Goal: Task Accomplishment & Management: Complete application form

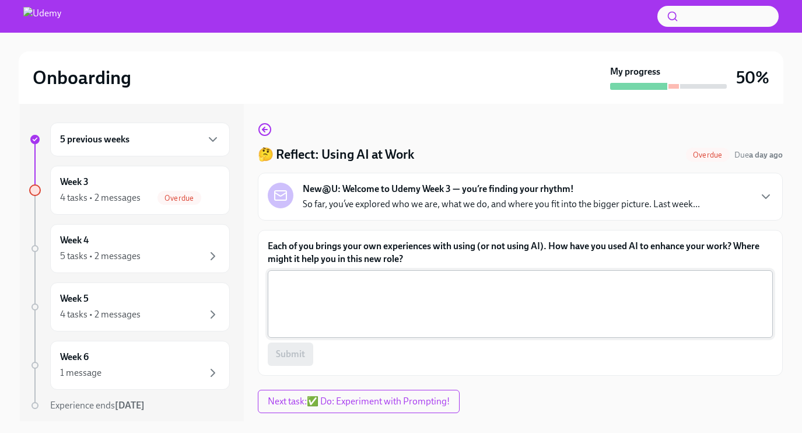
click at [516, 323] on textarea "Each of you brings your own experiences with using (or not using AI). How have …" at bounding box center [520, 304] width 491 height 56
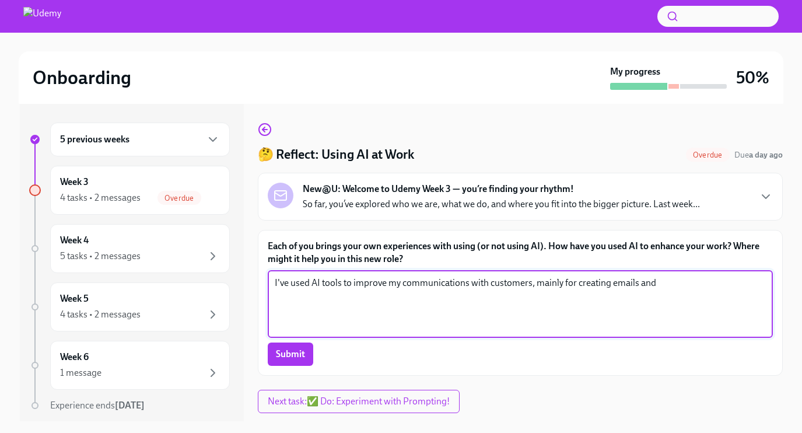
click at [612, 284] on textarea "I've used AI tools to improve my communications with customers, mainly for crea…" at bounding box center [520, 304] width 491 height 56
click at [720, 285] on textarea "I've used AI tools to improve my communications with customers, mainly for crea…" at bounding box center [520, 304] width 491 height 56
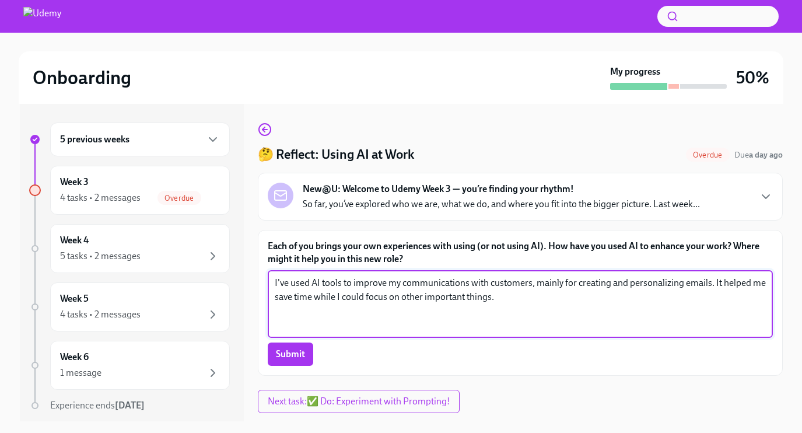
click at [322, 301] on textarea "I've used AI tools to improve my communications with customers, mainly for crea…" at bounding box center [520, 304] width 491 height 56
click at [351, 298] on textarea "I've used AI tools to improve my communications with customers, mainly for crea…" at bounding box center [520, 304] width 491 height 56
click at [531, 296] on textarea "I've used AI tools to improve my communications with customers, mainly for crea…" at bounding box center [520, 304] width 491 height 56
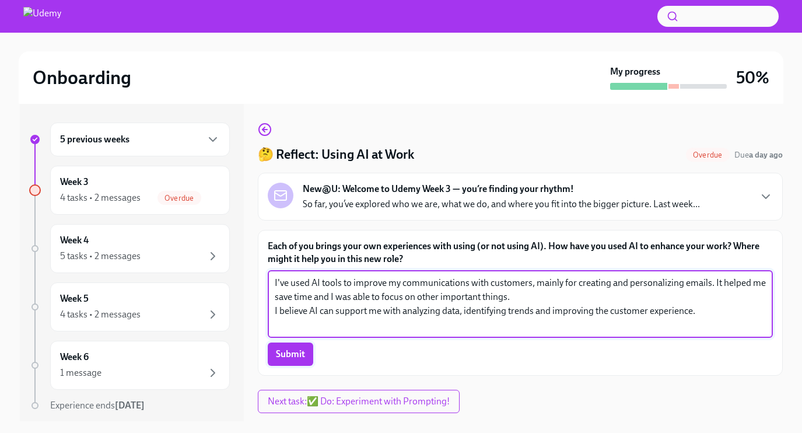
type textarea "I've used AI tools to improve my communications with customers, mainly for crea…"
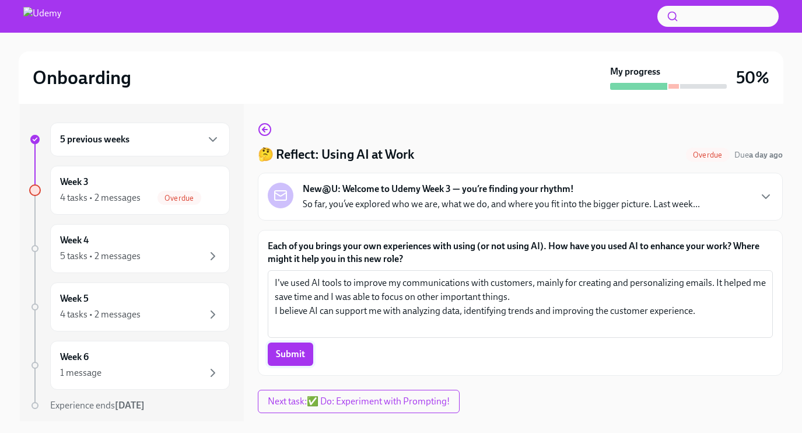
click at [278, 357] on span "Submit" at bounding box center [290, 354] width 29 height 12
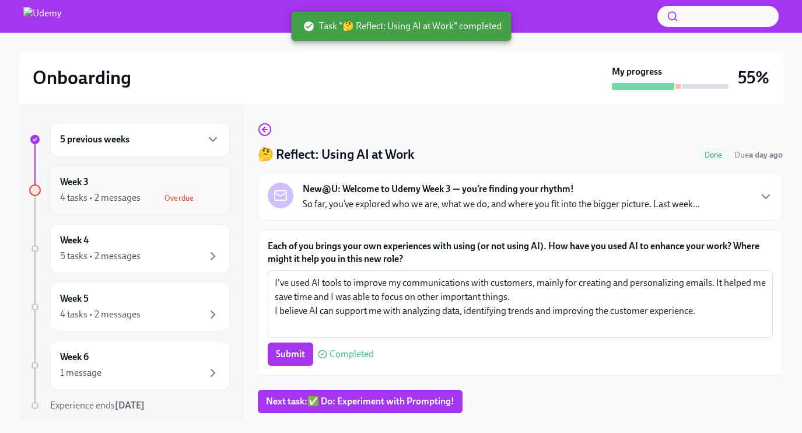
click at [173, 201] on span "Overdue" at bounding box center [179, 198] width 43 height 9
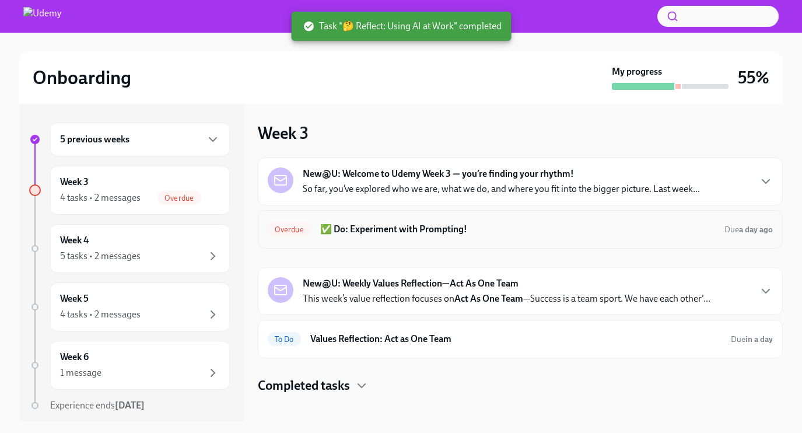
click at [387, 233] on h6 "✅ Do: Experiment with Prompting!" at bounding box center [517, 229] width 395 height 13
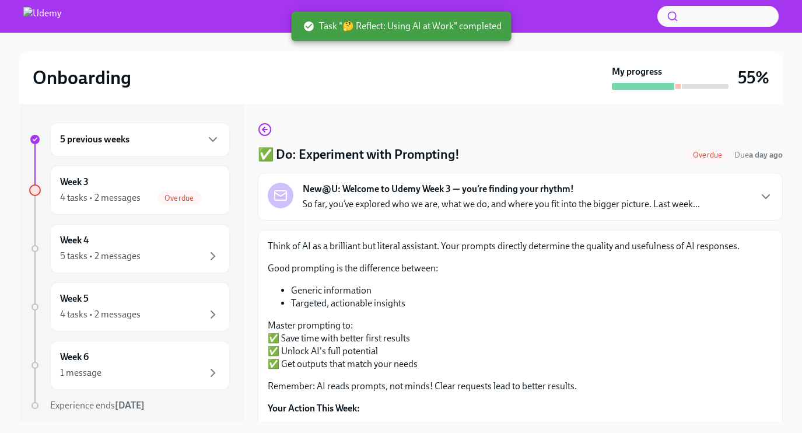
scroll to position [123, 0]
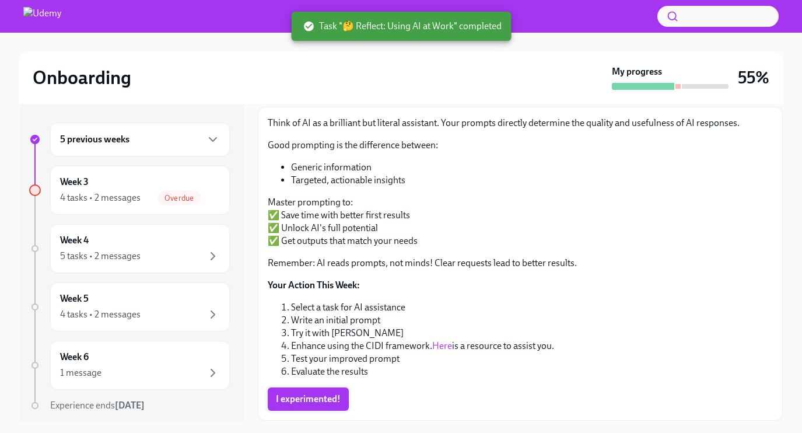
click at [305, 405] on span "I experimented!" at bounding box center [308, 399] width 65 height 12
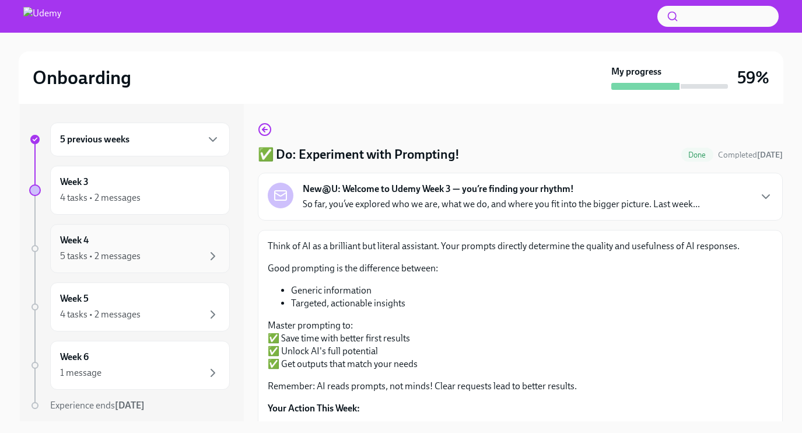
click at [150, 260] on div "5 tasks • 2 messages" at bounding box center [140, 256] width 160 height 14
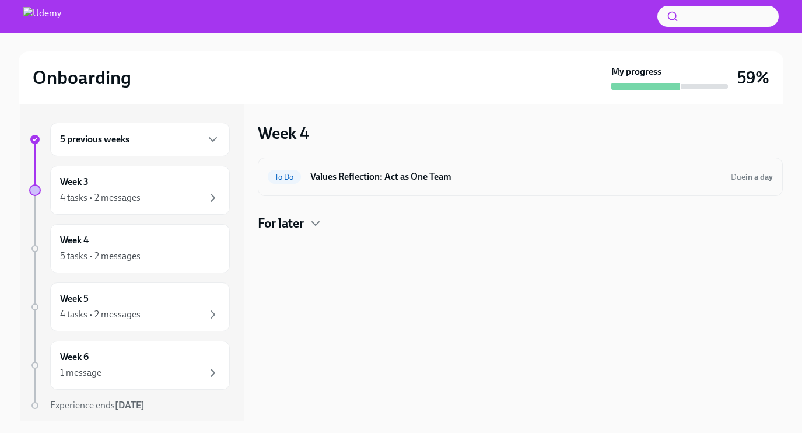
click at [378, 182] on h6 "Values Reflection: Act as One Team" at bounding box center [515, 176] width 411 height 13
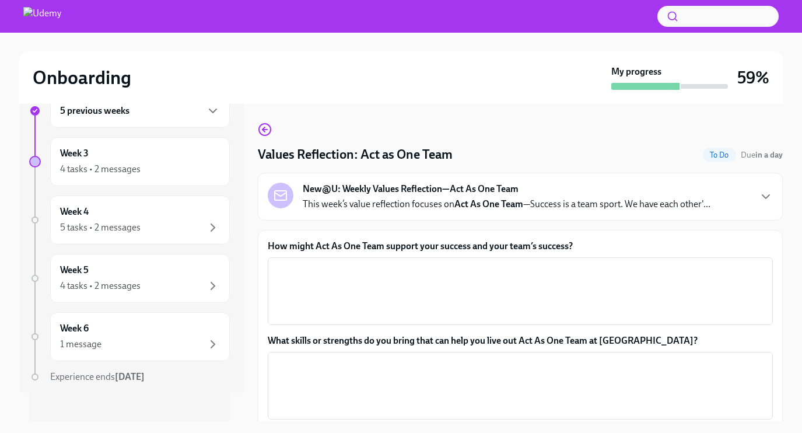
scroll to position [76, 0]
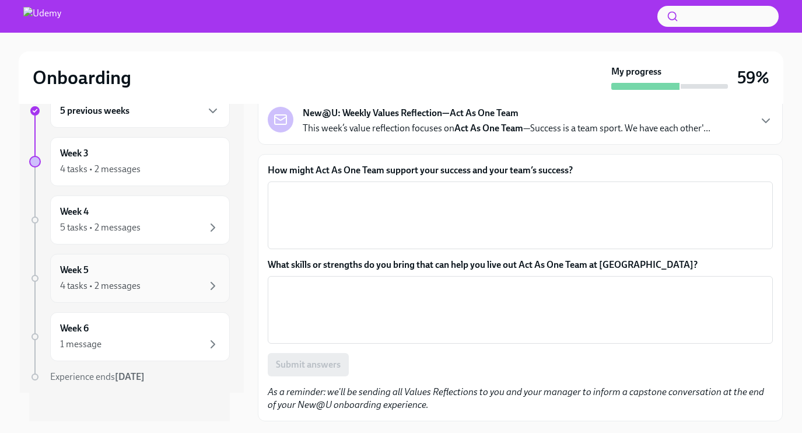
click at [167, 291] on div "4 tasks • 2 messages" at bounding box center [140, 286] width 160 height 14
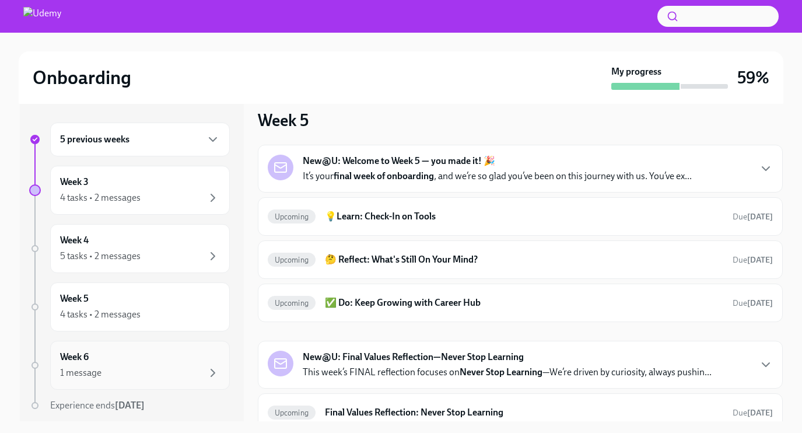
scroll to position [37, 0]
